Goal: Information Seeking & Learning: Understand process/instructions

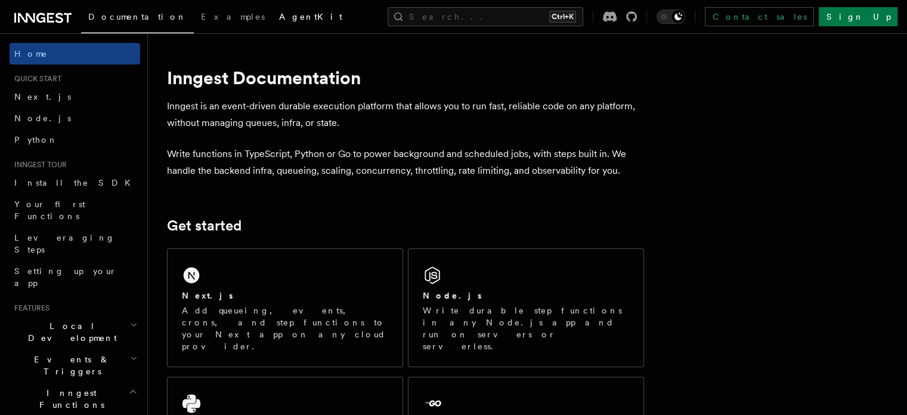
click at [272, 11] on link "AgentKit" at bounding box center [311, 18] width 78 height 29
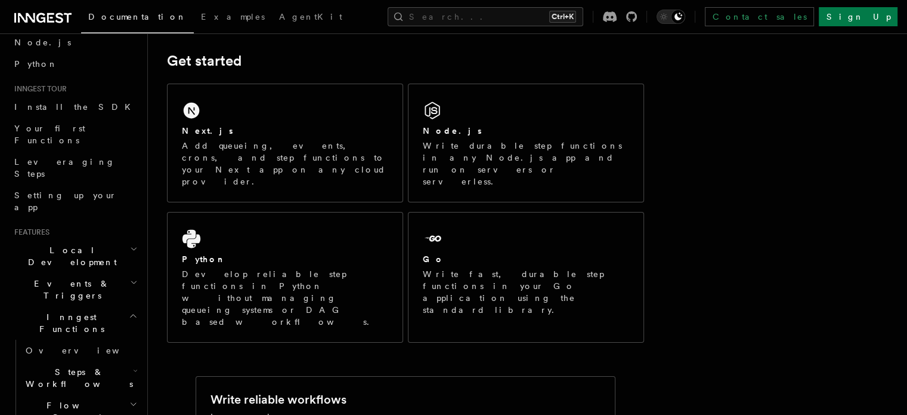
scroll to position [76, 0]
click at [57, 365] on span "Steps & Workflows" at bounding box center [77, 377] width 112 height 24
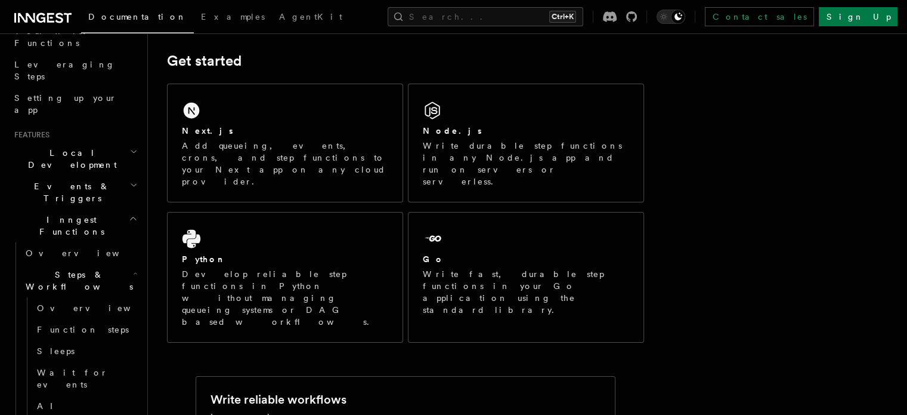
scroll to position [174, 0]
click at [67, 323] on span "Function steps" at bounding box center [83, 328] width 92 height 10
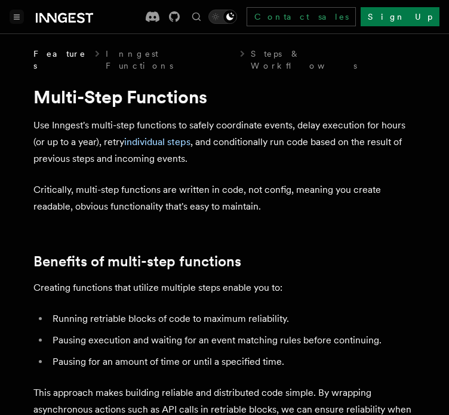
click at [17, 11] on button "Toggle navigation" at bounding box center [17, 17] width 14 height 14
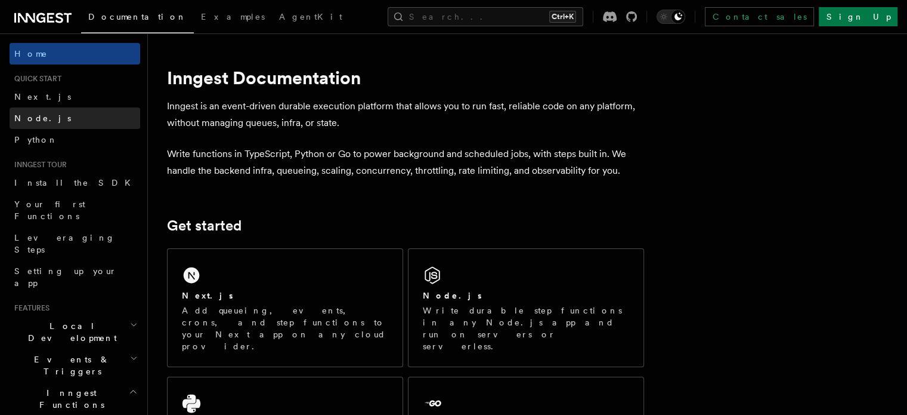
click at [35, 120] on span "Node.js" at bounding box center [42, 118] width 57 height 10
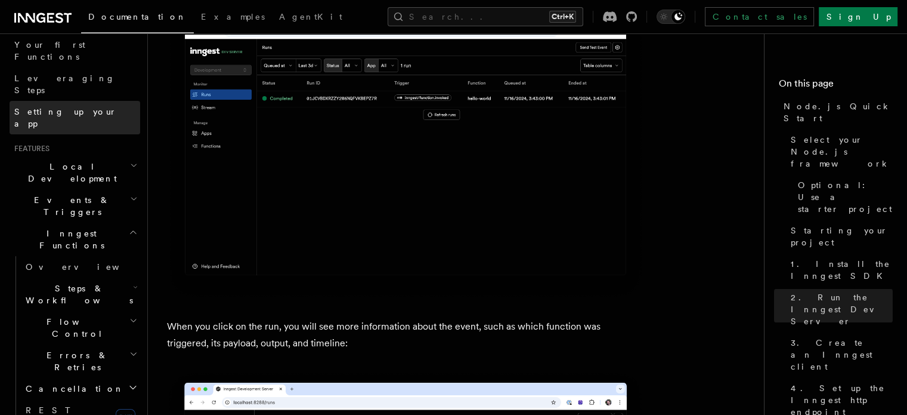
scroll to position [169, 0]
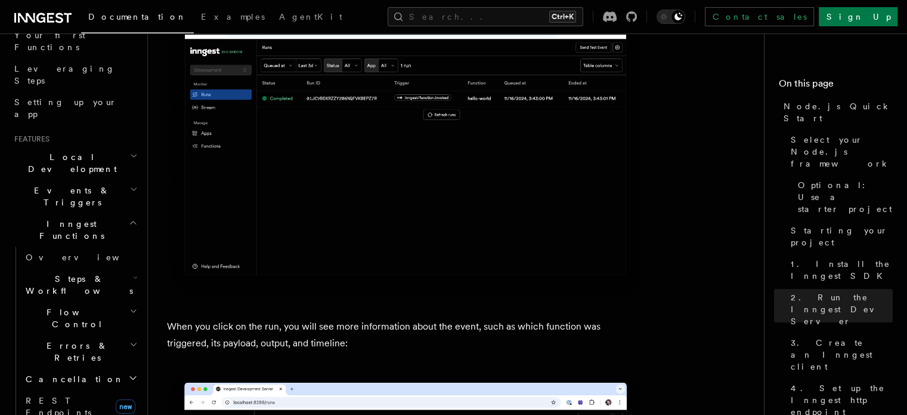
click at [63, 273] on span "Steps & Workflows" at bounding box center [77, 285] width 112 height 24
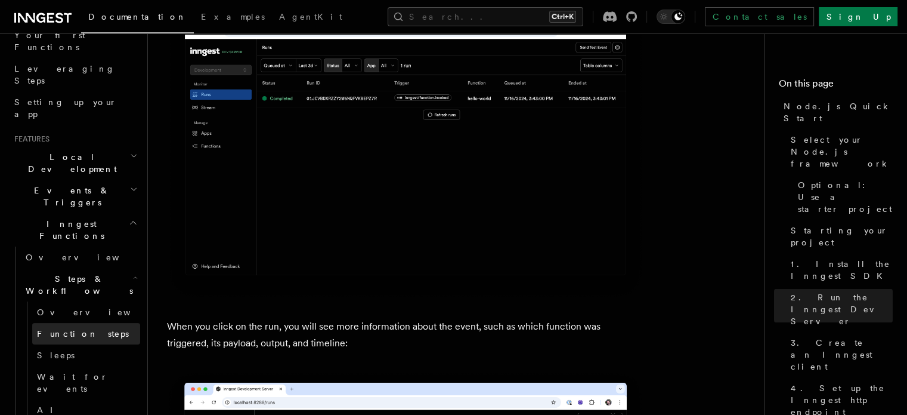
click at [63, 329] on span "Function steps" at bounding box center [83, 334] width 92 height 10
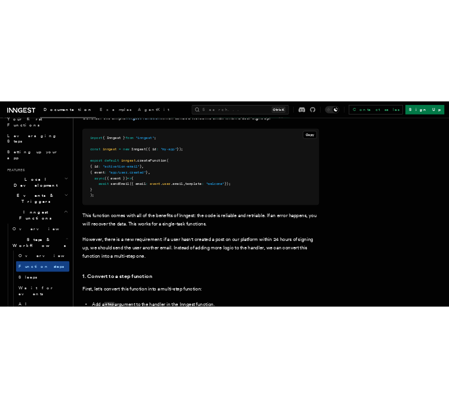
scroll to position [539, 0]
